Goal: Information Seeking & Learning: Learn about a topic

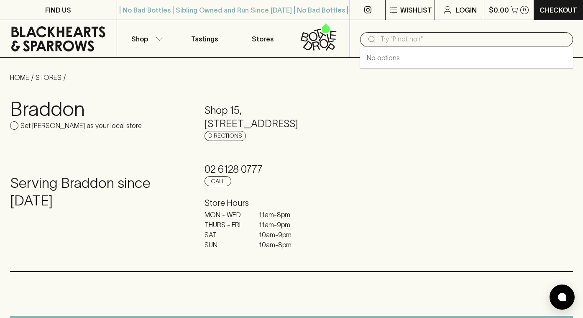
click at [418, 35] on input "text" at bounding box center [473, 39] width 186 height 13
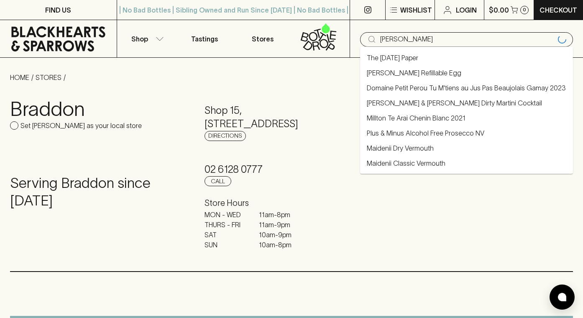
type input "[PERSON_NAME]"
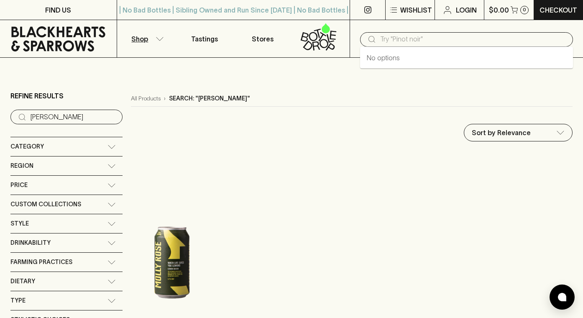
click at [419, 37] on input "text" at bounding box center [473, 39] width 186 height 13
type input "mom"
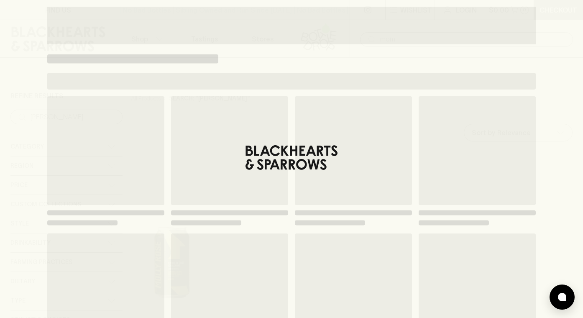
type input "mom"
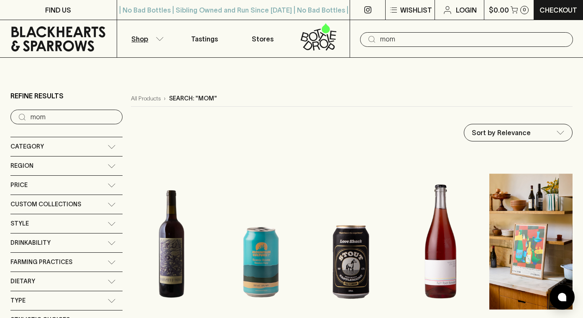
click at [387, 43] on input "mom" at bounding box center [473, 39] width 186 height 13
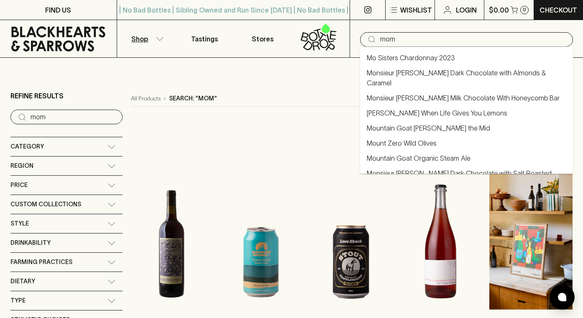
click at [387, 43] on input "mom" at bounding box center [473, 39] width 186 height 13
type input "dad"
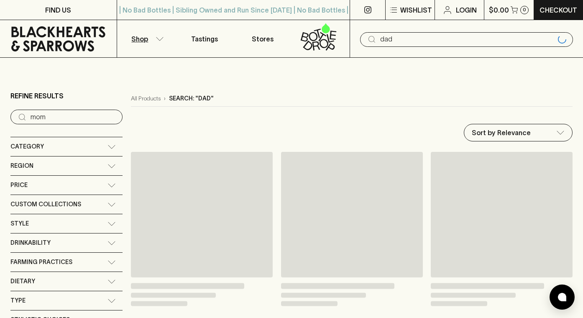
type input "dad"
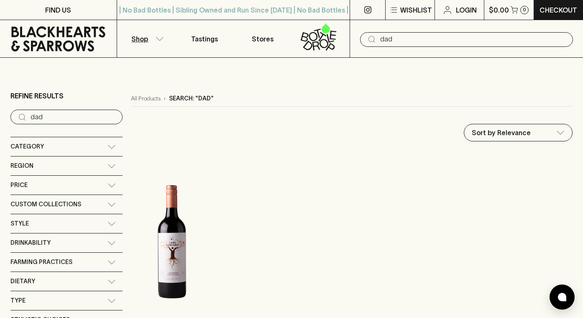
click at [424, 39] on input "dad" at bounding box center [473, 39] width 186 height 13
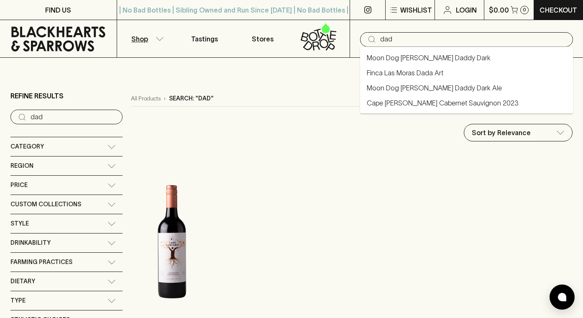
click at [424, 39] on input "dad" at bounding box center [473, 39] width 186 height 13
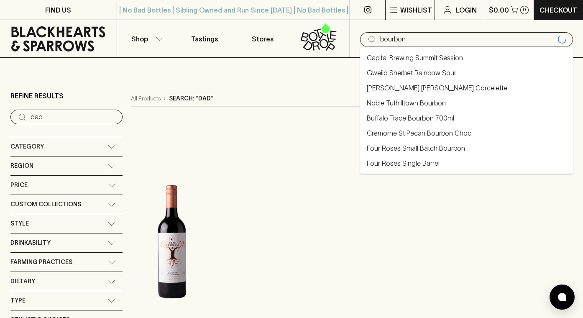
type input "bourbon"
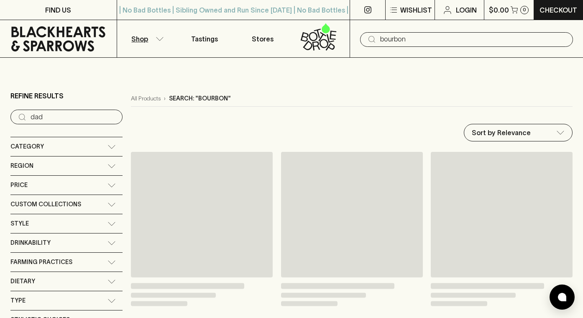
type input "bourbon"
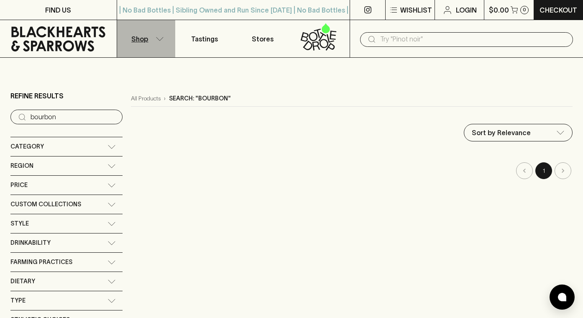
click at [161, 37] on icon "button" at bounding box center [160, 39] width 8 height 4
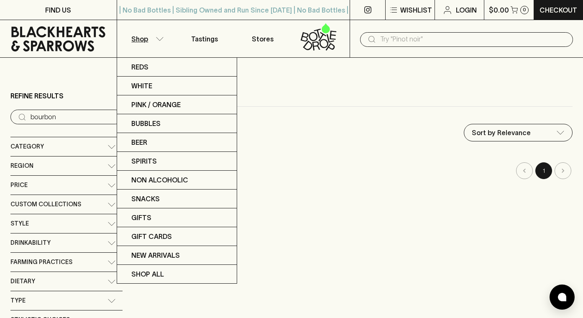
click at [142, 36] on div at bounding box center [291, 159] width 583 height 318
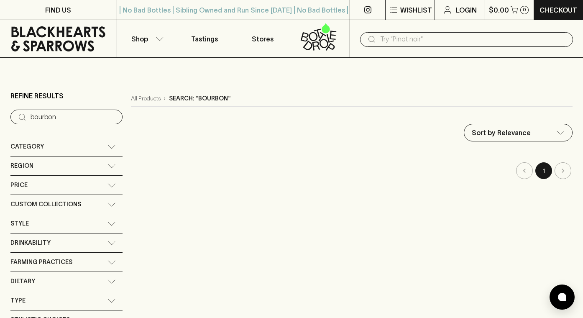
click at [156, 40] on icon "button" at bounding box center [160, 39] width 8 height 4
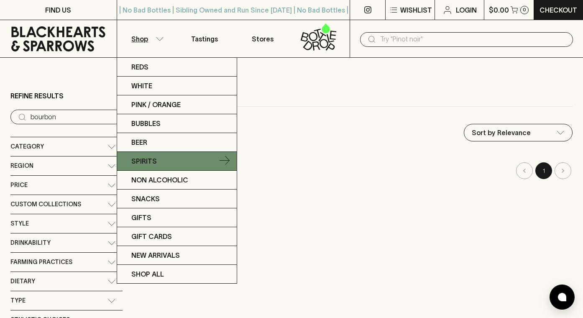
click at [150, 156] on p "Spirits" at bounding box center [144, 161] width 26 height 10
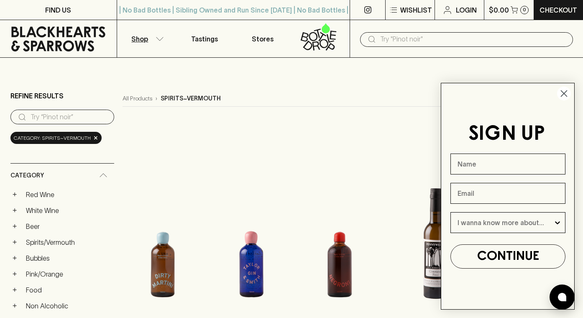
click at [562, 96] on icon "Close dialog" at bounding box center [564, 94] width 6 height 6
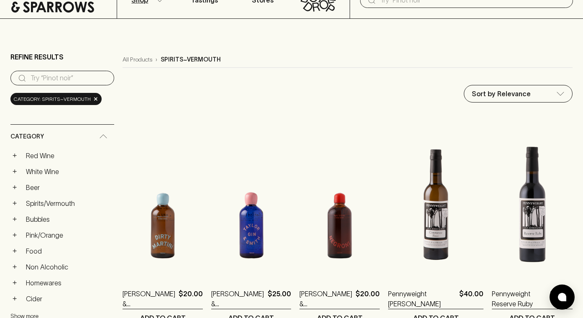
scroll to position [39, 0]
click at [16, 199] on button "+" at bounding box center [14, 203] width 8 height 8
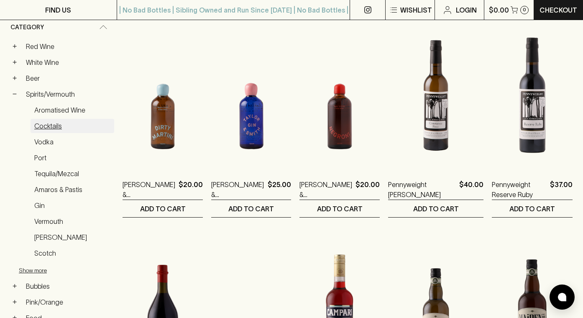
scroll to position [149, 0]
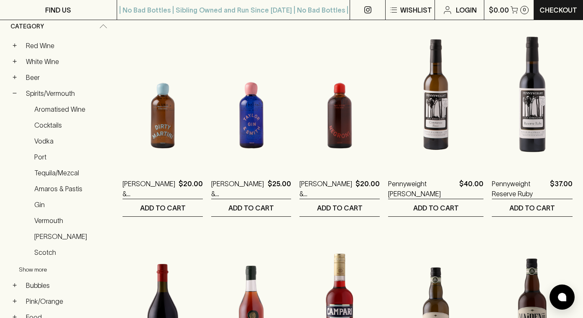
click at [39, 261] on button "Show more" at bounding box center [74, 269] width 110 height 17
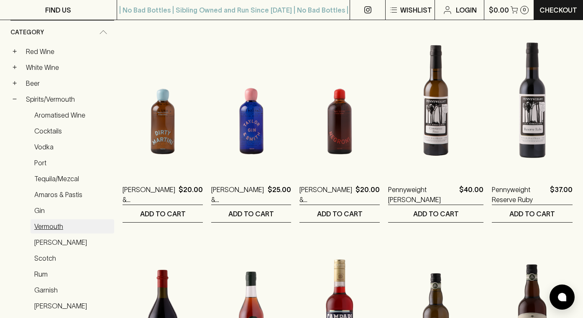
scroll to position [139, 0]
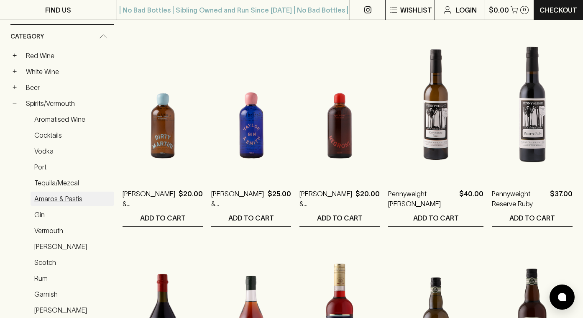
click at [51, 192] on link "Amaros & Pastis" at bounding box center [73, 199] width 84 height 14
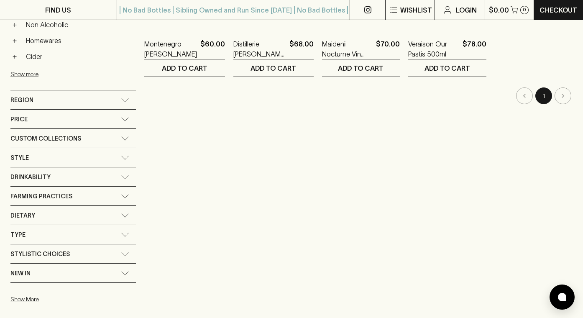
scroll to position [290, 0]
